Goal: Information Seeking & Learning: Learn about a topic

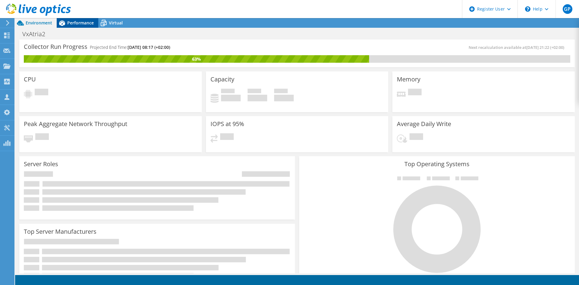
click at [83, 21] on span "Performance" at bounding box center [80, 23] width 27 height 6
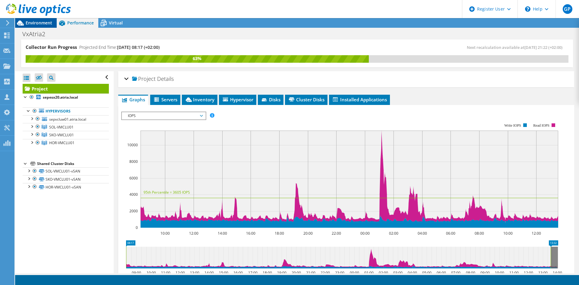
click at [37, 23] on span "Environment" at bounding box center [39, 23] width 27 height 6
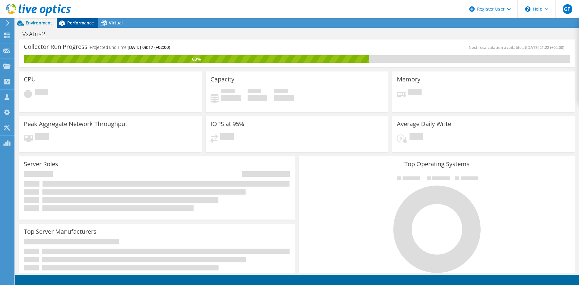
click at [89, 23] on span "Performance" at bounding box center [80, 23] width 27 height 6
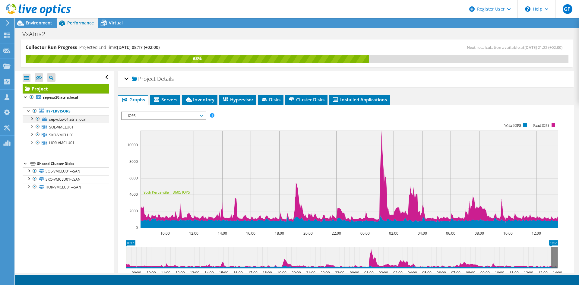
click at [33, 120] on div at bounding box center [32, 118] width 6 height 6
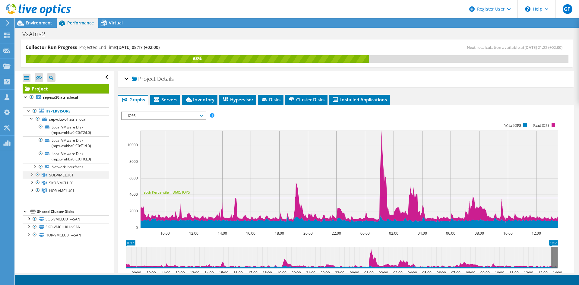
click at [32, 173] on div at bounding box center [32, 174] width 6 height 6
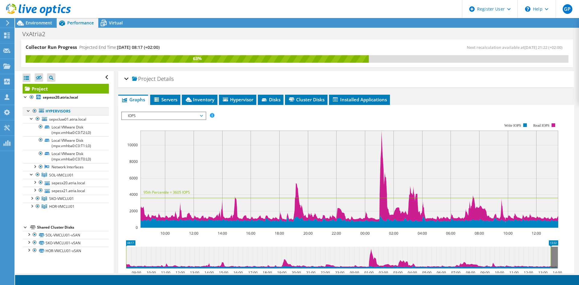
click at [29, 111] on div at bounding box center [29, 110] width 6 height 6
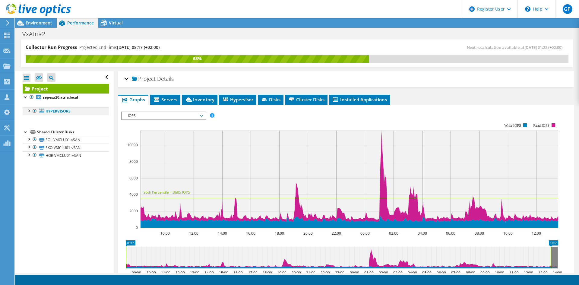
click at [30, 110] on div at bounding box center [29, 110] width 6 height 6
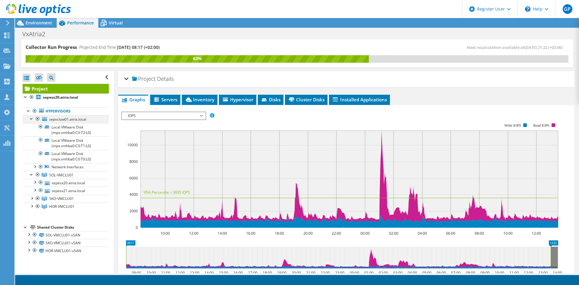
click at [32, 120] on div at bounding box center [32, 118] width 6 height 6
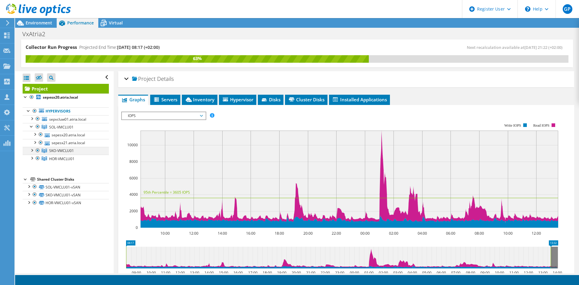
click at [31, 150] on div at bounding box center [32, 150] width 6 height 6
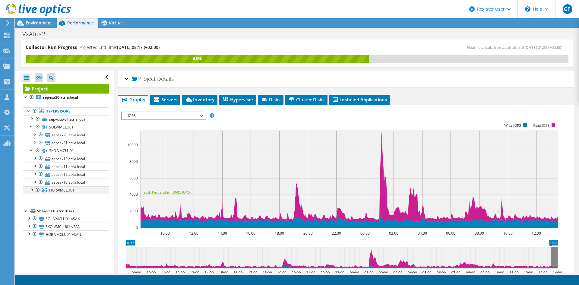
click at [34, 192] on div at bounding box center [32, 189] width 6 height 6
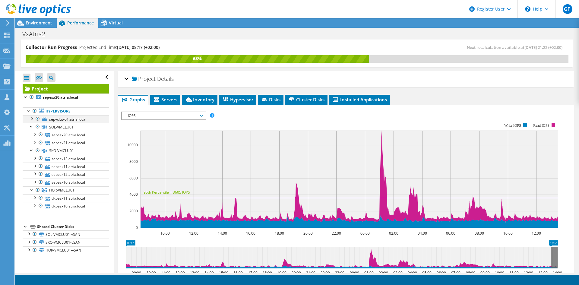
click at [37, 118] on div at bounding box center [38, 118] width 6 height 7
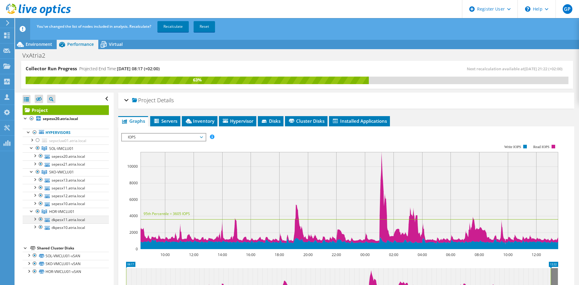
click at [41, 219] on div at bounding box center [41, 219] width 6 height 7
click at [38, 209] on div at bounding box center [38, 211] width 6 height 7
click at [38, 211] on div at bounding box center [38, 211] width 6 height 7
click at [37, 147] on div at bounding box center [38, 147] width 6 height 7
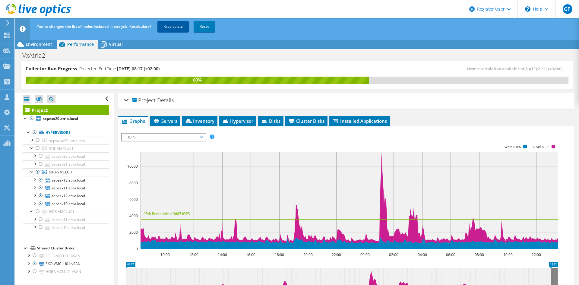
click at [183, 27] on link "Recalculate" at bounding box center [172, 26] width 31 height 11
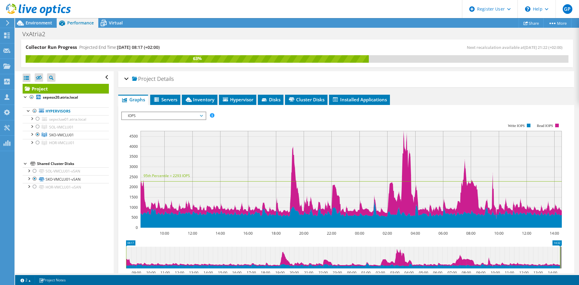
click at [169, 117] on span "IOPS" at bounding box center [163, 115] width 77 height 7
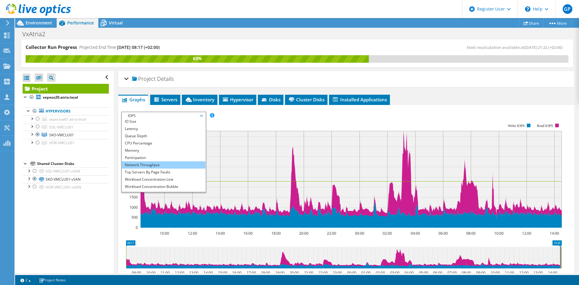
scroll to position [22, 0]
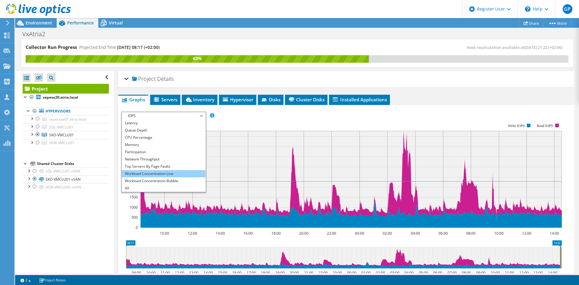
click at [168, 175] on li "Workload Concentration Line" at bounding box center [163, 173] width 83 height 7
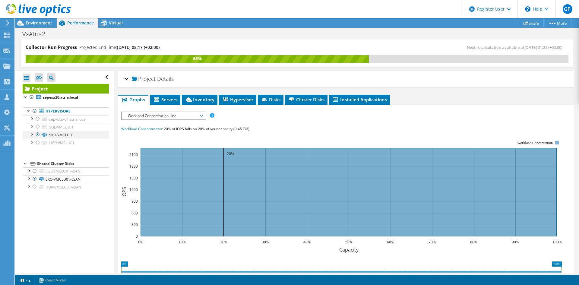
click at [38, 134] on div at bounding box center [38, 134] width 6 height 7
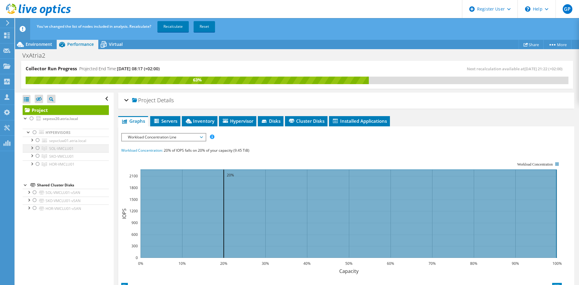
click at [39, 148] on div at bounding box center [38, 147] width 6 height 7
click at [176, 28] on link "Recalculate" at bounding box center [172, 26] width 31 height 11
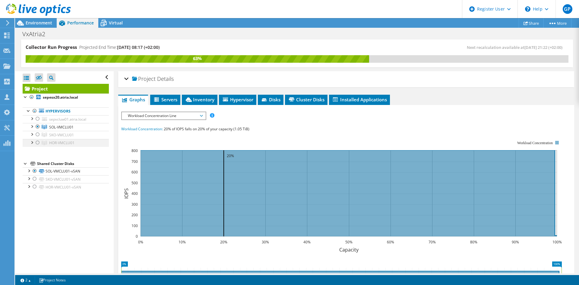
click at [38, 143] on div at bounding box center [38, 142] width 6 height 7
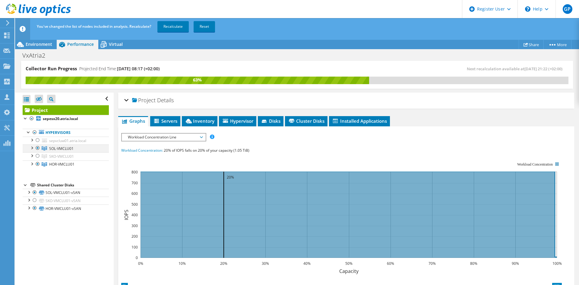
click at [36, 147] on div at bounding box center [38, 147] width 6 height 7
click at [179, 24] on link "Recalculate" at bounding box center [172, 26] width 31 height 11
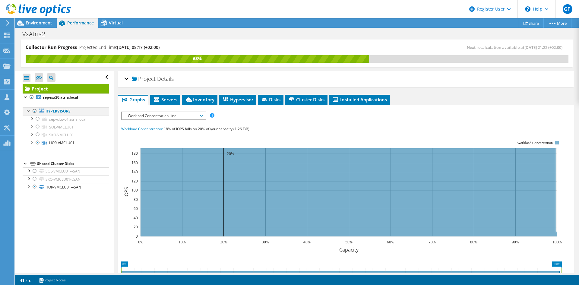
click at [33, 111] on div at bounding box center [35, 110] width 6 height 7
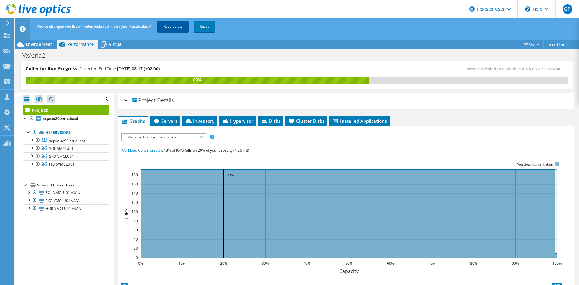
click at [172, 27] on link "Recalculate" at bounding box center [172, 26] width 31 height 11
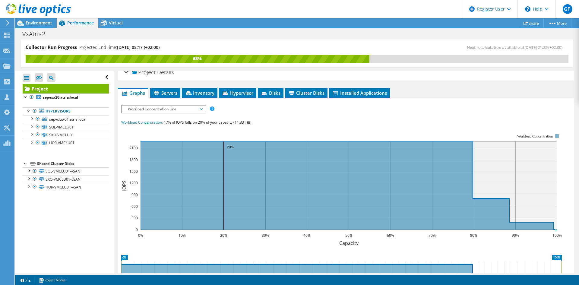
scroll to position [0, 0]
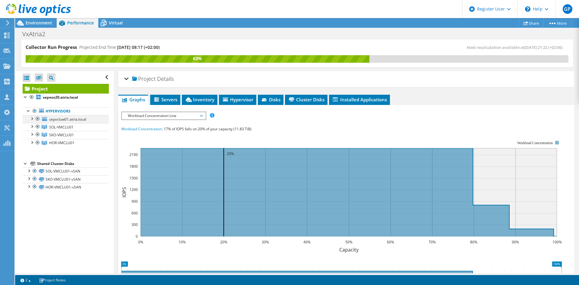
click at [30, 120] on div at bounding box center [32, 118] width 6 height 6
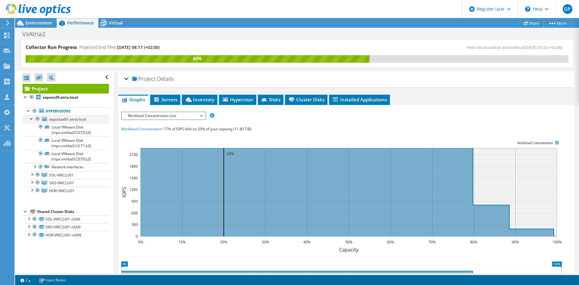
click at [31, 119] on div at bounding box center [32, 118] width 6 height 6
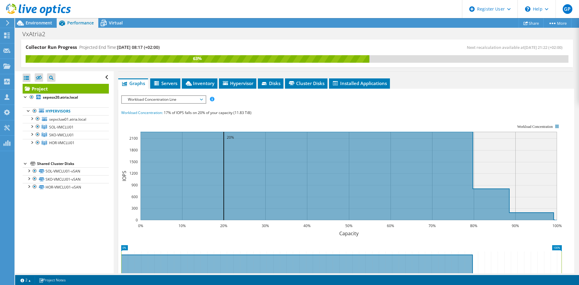
scroll to position [13, 0]
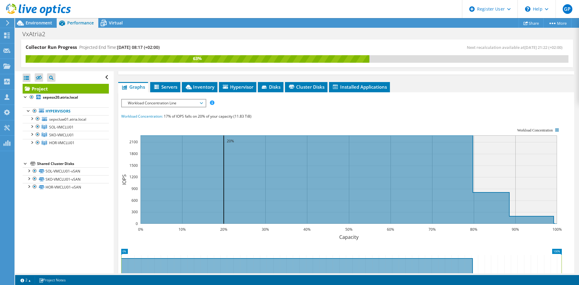
click at [191, 101] on span "Workload Concentration Line" at bounding box center [163, 102] width 77 height 7
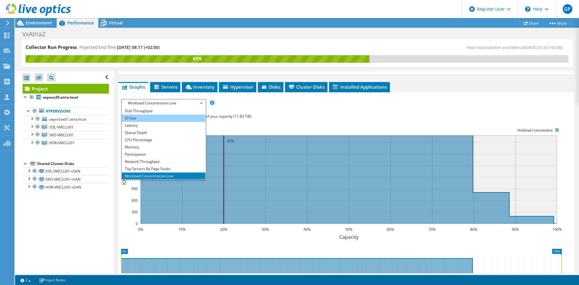
scroll to position [0, 0]
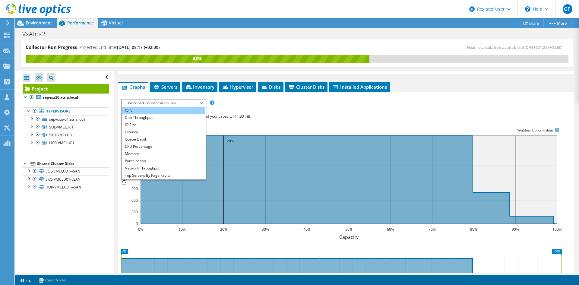
click at [153, 112] on li "IOPS" at bounding box center [163, 110] width 83 height 7
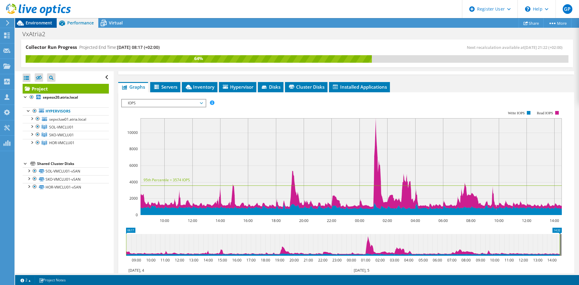
click at [31, 25] on span "Environment" at bounding box center [39, 23] width 27 height 6
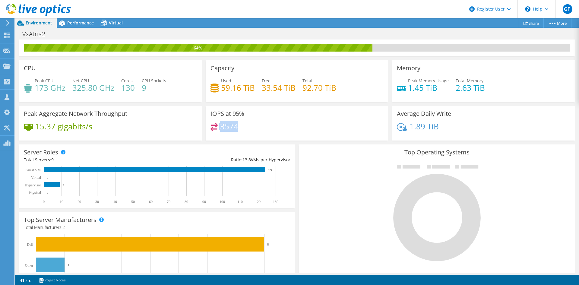
drag, startPoint x: 238, startPoint y: 124, endPoint x: 217, endPoint y: 126, distance: 20.8
click at [217, 126] on div "3574" at bounding box center [296, 129] width 173 height 13
drag, startPoint x: 36, startPoint y: 87, endPoint x: 66, endPoint y: 90, distance: 30.6
click at [66, 90] on div "Peak CPU 173 GHz Net CPU 325.80 GHz Cores 130 CPU Sockets 9" at bounding box center [110, 87] width 173 height 20
drag, startPoint x: 405, startPoint y: 89, endPoint x: 448, endPoint y: 163, distance: 85.9
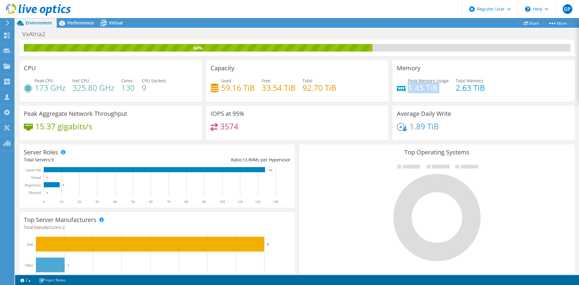
click at [434, 99] on div "Memory Peak Memory Usage 1.45 TiB Total Memory 2.63 TiB" at bounding box center [483, 81] width 182 height 42
drag, startPoint x: 508, startPoint y: 113, endPoint x: 515, endPoint y: 162, distance: 49.8
click at [509, 120] on div "Average Daily Write 1.89 TiB" at bounding box center [483, 123] width 182 height 35
drag, startPoint x: 437, startPoint y: 88, endPoint x: 404, endPoint y: 89, distance: 32.6
click at [404, 89] on div "Peak Memory Usage 1.45 TiB" at bounding box center [423, 84] width 52 height 14
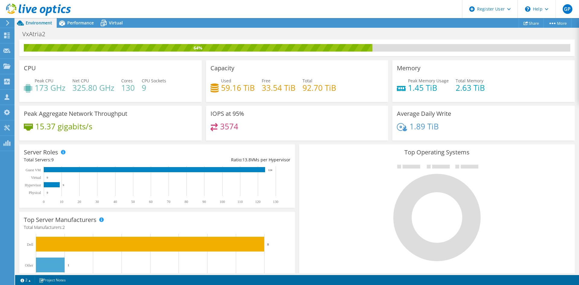
click at [162, 97] on div "Peak CPU 173 GHz Net CPU 325.80 GHz Cores 130 CPU Sockets 9" at bounding box center [110, 87] width 173 height 20
click at [64, 23] on icon at bounding box center [62, 22] width 6 height 5
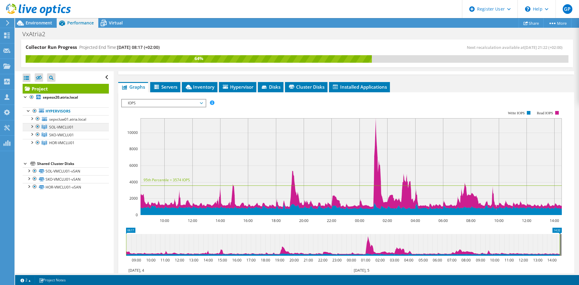
click at [38, 125] on div at bounding box center [38, 126] width 6 height 7
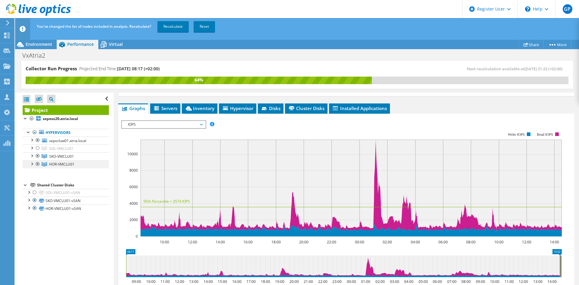
click at [37, 164] on div at bounding box center [38, 163] width 6 height 7
click at [167, 25] on link "Recalculate" at bounding box center [172, 26] width 31 height 11
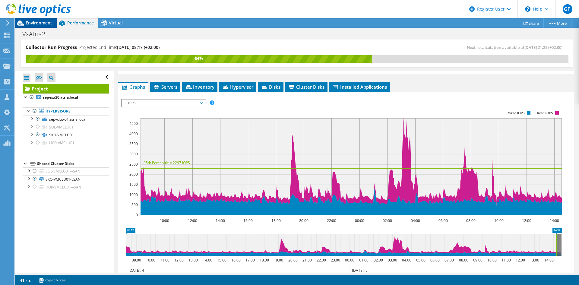
click at [38, 27] on div "Environment" at bounding box center [36, 23] width 42 height 10
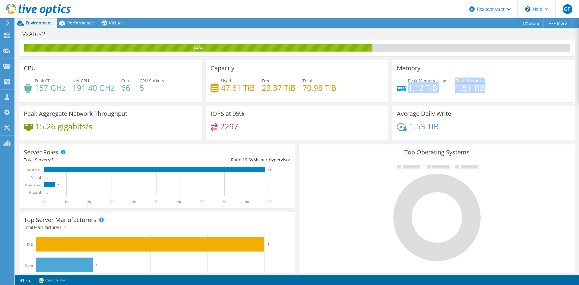
drag, startPoint x: 406, startPoint y: 87, endPoint x: 472, endPoint y: 94, distance: 66.7
click at [472, 94] on div "Peak Memory Usage 1.12 TiB Total Memory 1.51 TiB" at bounding box center [483, 87] width 173 height 20
drag, startPoint x: 536, startPoint y: 84, endPoint x: 534, endPoint y: 97, distance: 13.3
click at [536, 88] on div "Peak Memory Usage 1.12 TiB Total Memory 1.51 TiB" at bounding box center [483, 87] width 173 height 20
click at [68, 22] on span "Performance" at bounding box center [80, 23] width 27 height 6
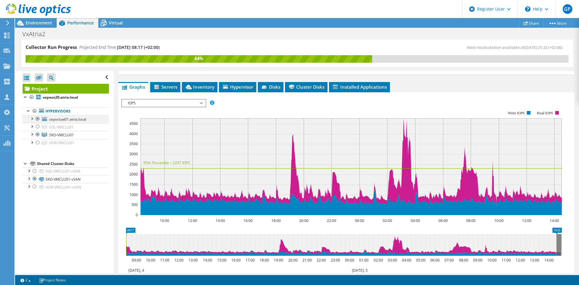
click at [39, 118] on div at bounding box center [38, 118] width 6 height 7
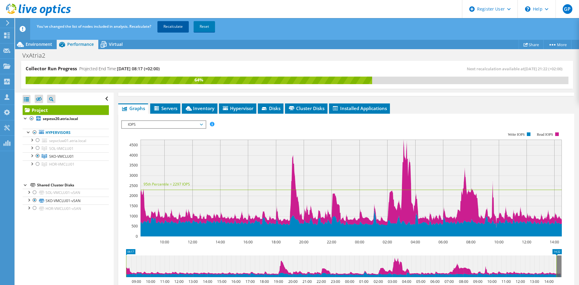
click at [175, 26] on link "Recalculate" at bounding box center [172, 26] width 31 height 11
